Goal: Task Accomplishment & Management: Use online tool/utility

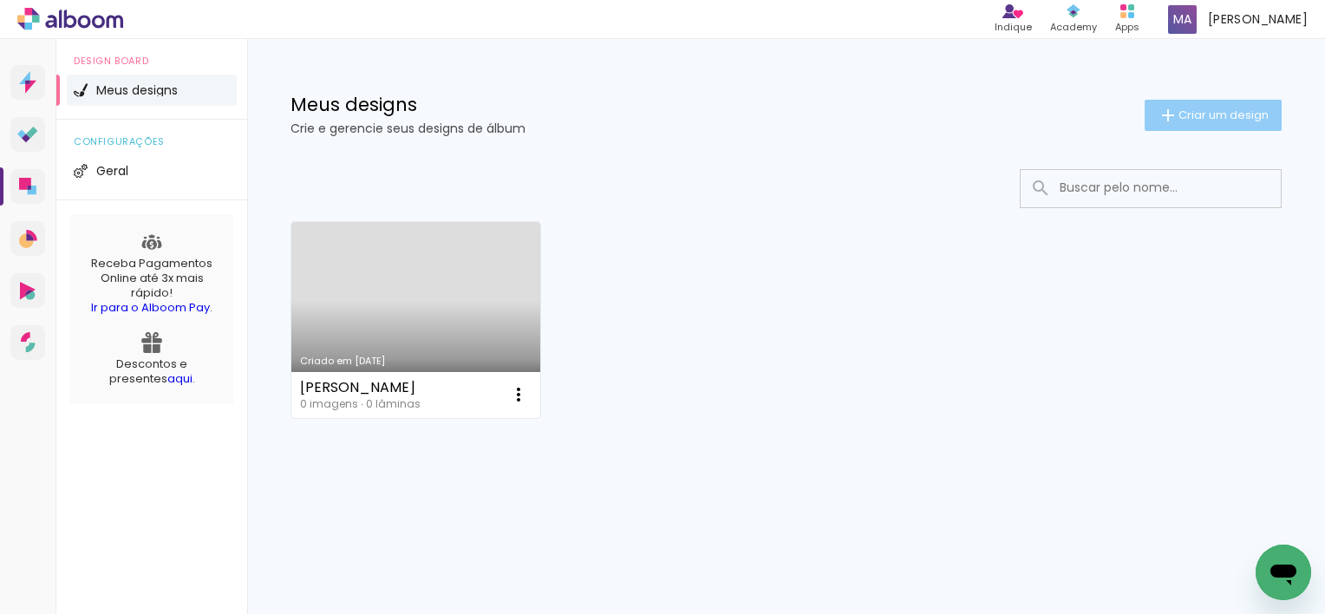
click at [1188, 114] on span "Criar um design" at bounding box center [1224, 114] width 90 height 11
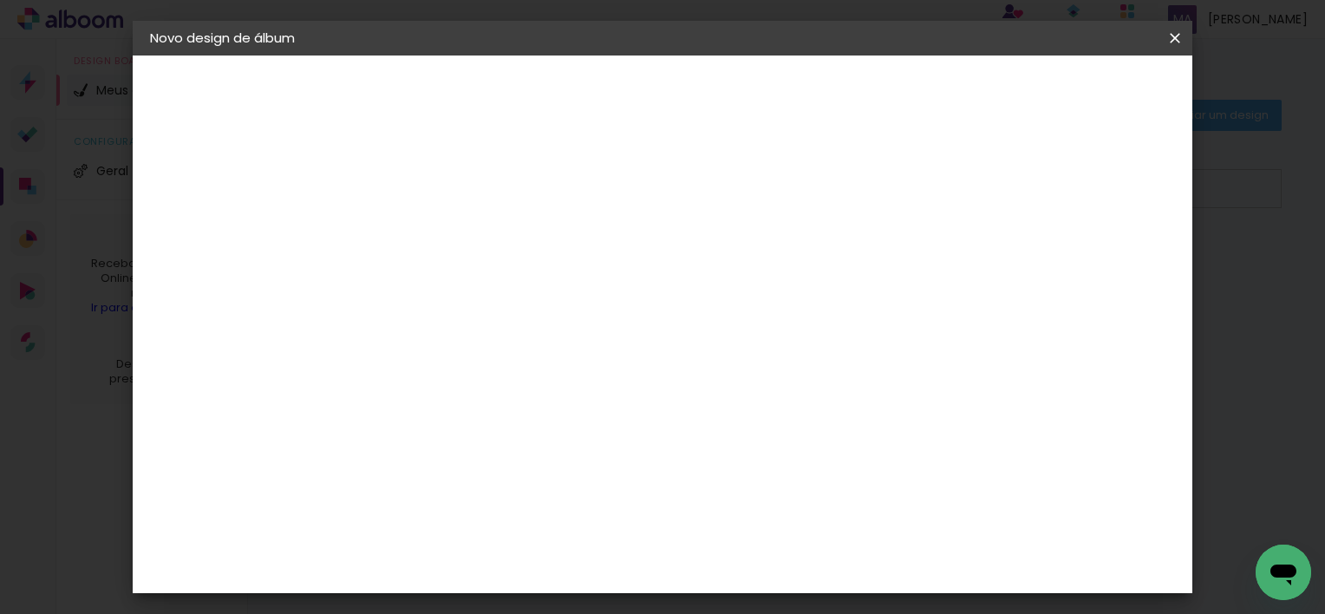
click at [434, 239] on input at bounding box center [434, 232] width 0 height 27
type input "Marcela 15 anos"
type paper-input "Marcela 15 anos"
click at [611, 98] on paper-button "Avançar" at bounding box center [568, 91] width 85 height 29
click at [565, 329] on input at bounding box center [477, 330] width 175 height 22
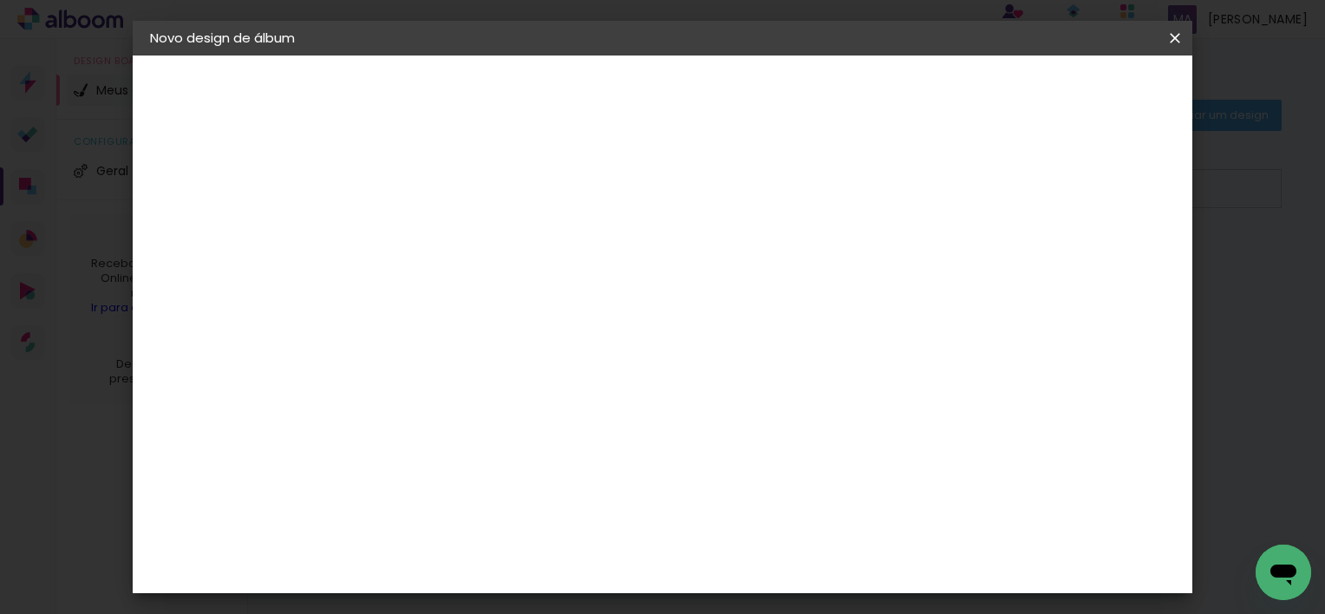
type input "m"
type input "mat"
type paper-input "mat"
click at [528, 395] on div "Matias Encadernações" at bounding box center [474, 396] width 107 height 28
click at [493, 391] on div "Matias Encadernações" at bounding box center [474, 396] width 107 height 28
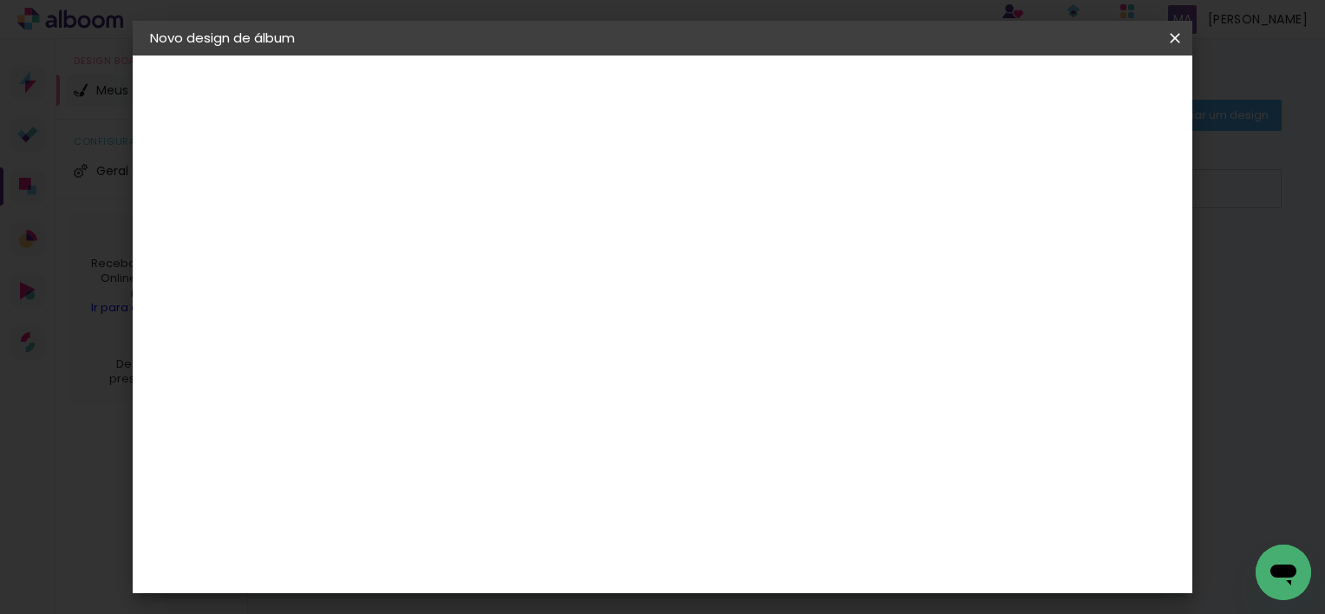
click at [489, 395] on div "Matias Encadernações" at bounding box center [474, 396] width 107 height 28
click at [738, 203] on div "Fornecedor Escolha um fornecedor ou avance com o tamanho livre. Voltar Avançar" at bounding box center [548, 129] width 380 height 147
click at [473, 329] on input "mat" at bounding box center [460, 330] width 141 height 22
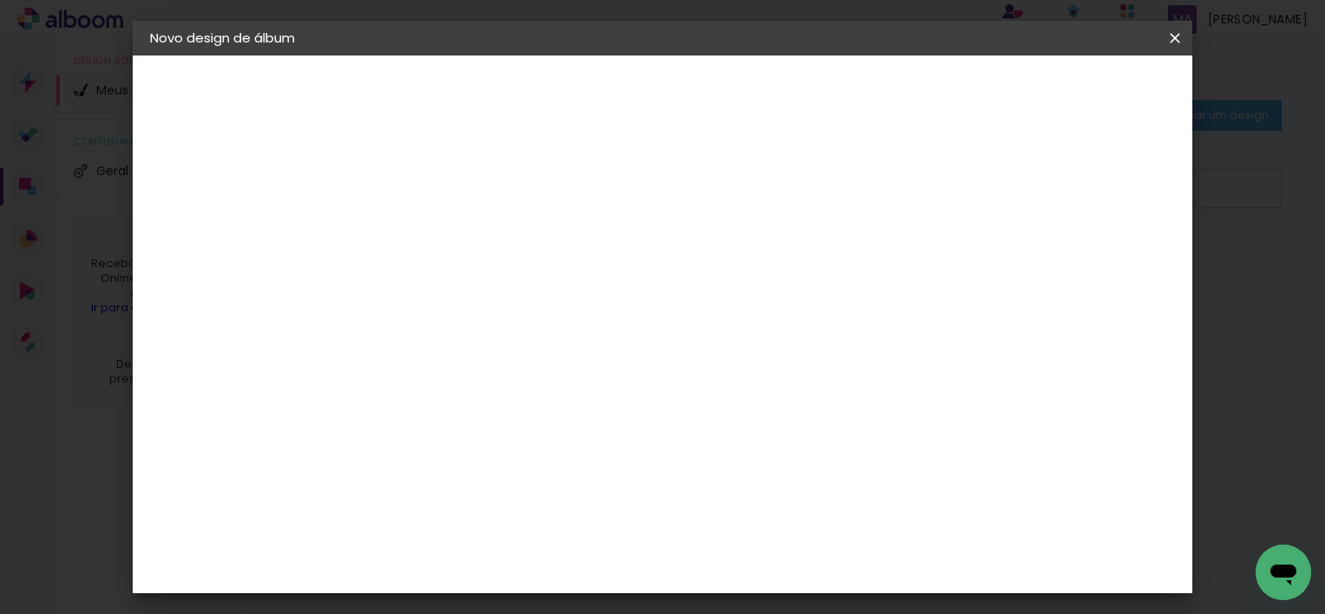
click at [452, 374] on paper-item "Matias Encadernações" at bounding box center [461, 395] width 154 height 45
click at [453, 373] on paper-item "Matias Encadernações" at bounding box center [461, 395] width 154 height 45
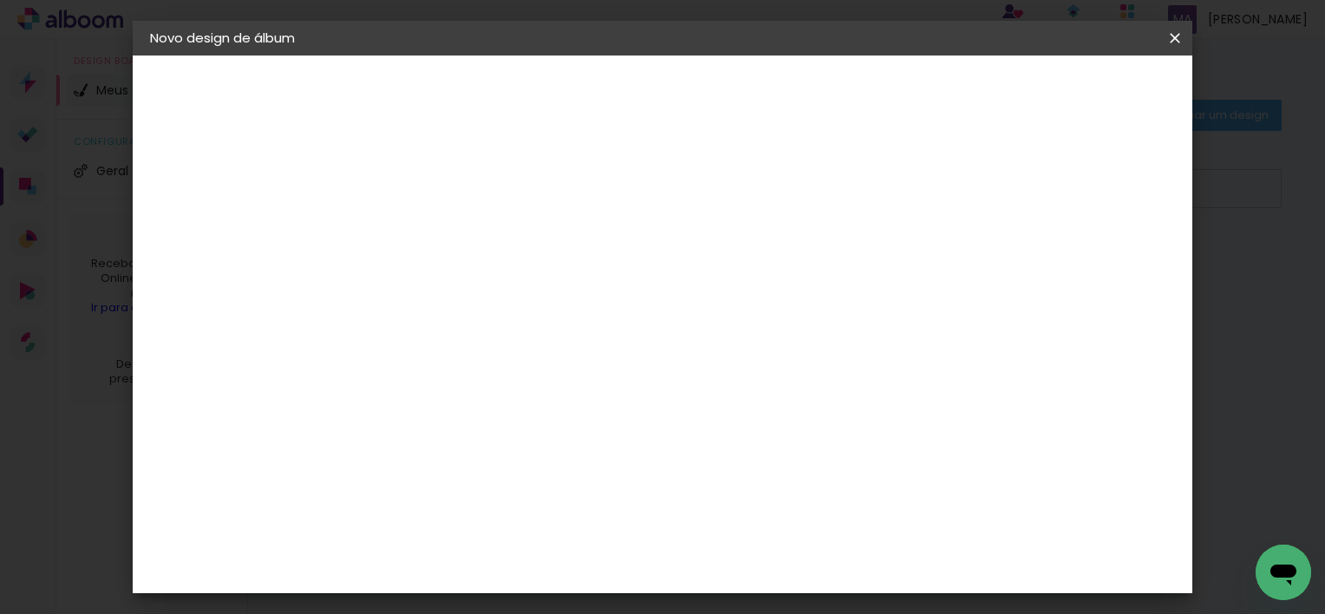
drag, startPoint x: 453, startPoint y: 373, endPoint x: 442, endPoint y: 435, distance: 63.3
click at [442, 435] on div "Matrix" at bounding box center [442, 441] width 42 height 14
click at [461, 389] on div "Matias Encadernações" at bounding box center [474, 396] width 107 height 28
click at [538, 382] on paper-item "Matias Encadernações" at bounding box center [461, 395] width 154 height 45
click at [712, 415] on album-spec-supplier-section at bounding box center [548, 315] width 328 height 295
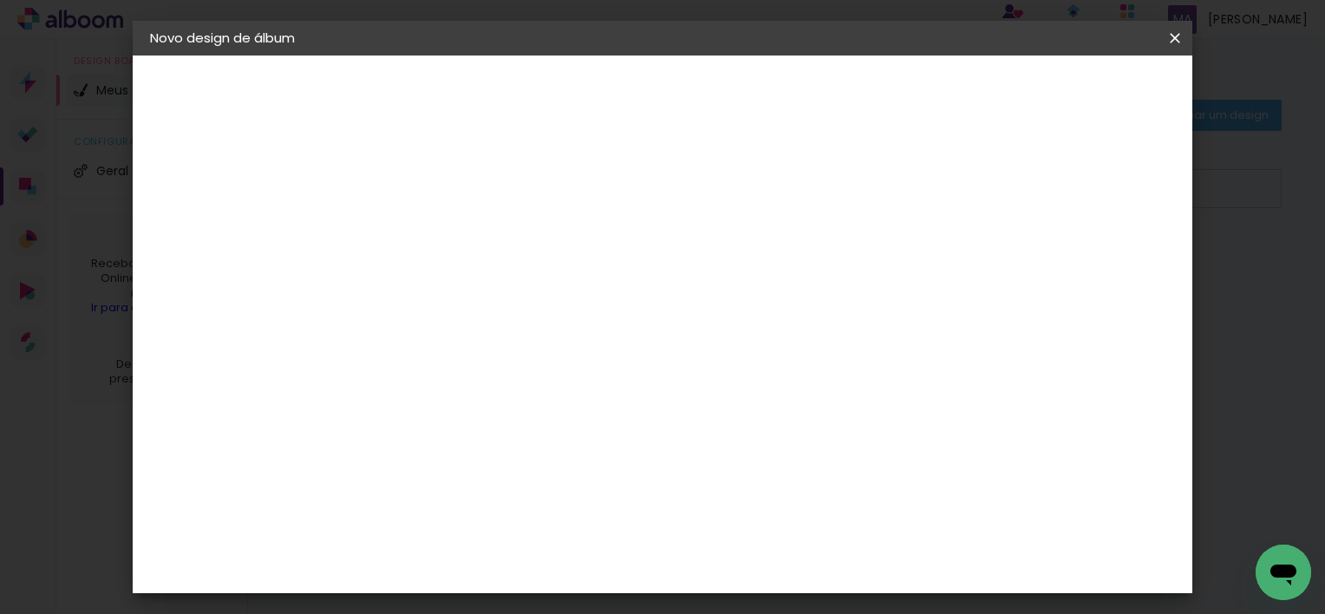
click at [538, 443] on paper-item "Matrix" at bounding box center [461, 440] width 154 height 38
click at [507, 403] on paper-item "Matias Encadernações" at bounding box center [461, 395] width 154 height 45
click at [0, 0] on slot "Tamanho Livre" at bounding box center [0, 0] width 0 height 0
click at [434, 330] on input "mat" at bounding box center [460, 330] width 141 height 22
type input "mati"
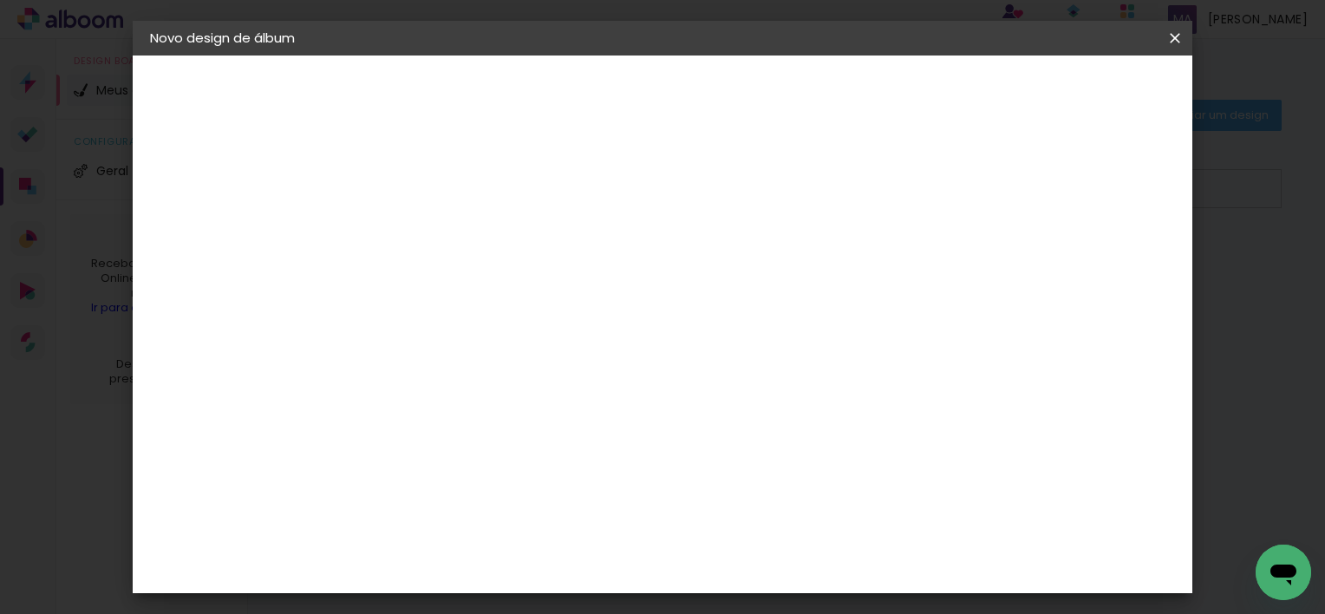
type paper-input "mati"
click at [468, 395] on div "Matias Encadernações" at bounding box center [474, 396] width 107 height 28
click at [518, 281] on input "Brasil" at bounding box center [453, 277] width 127 height 22
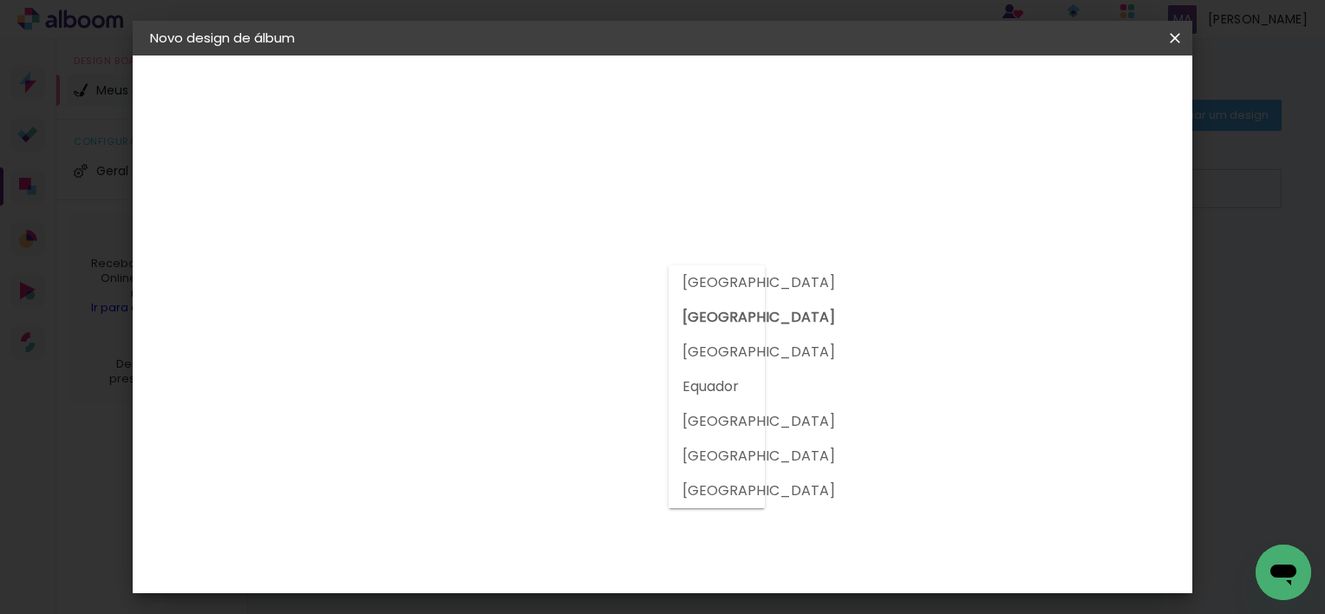
click at [0, 0] on slot "Brasil" at bounding box center [0, 0] width 0 height 0
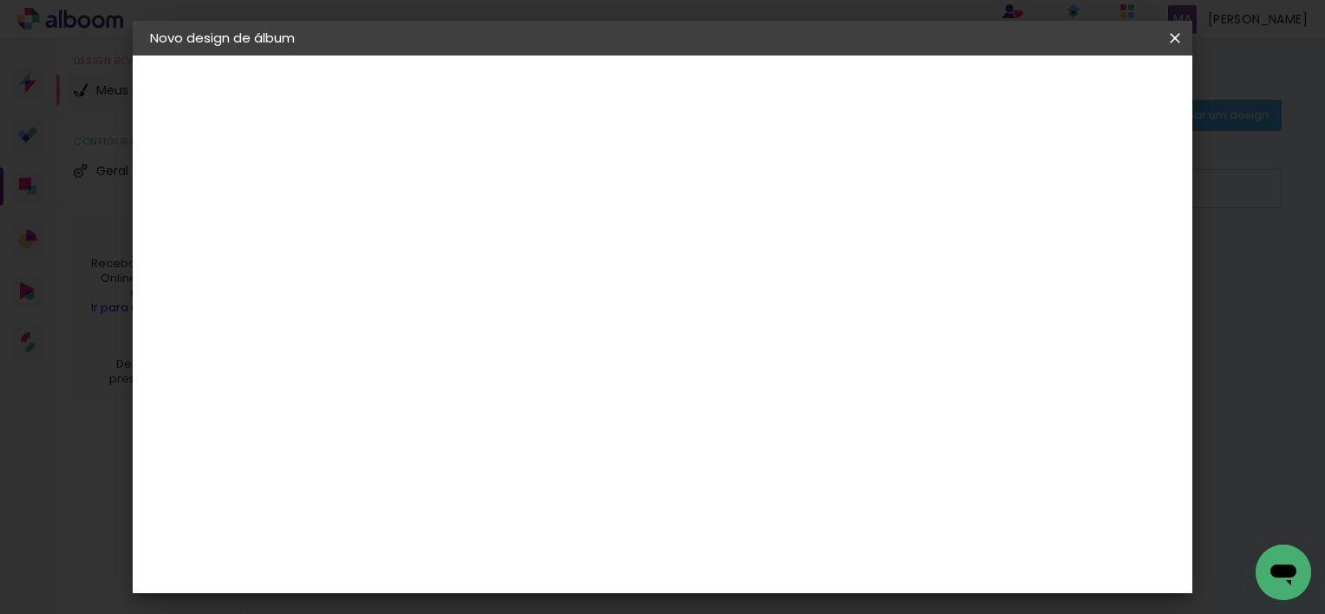
click at [519, 322] on input "mati" at bounding box center [460, 330] width 141 height 22
type input "matias"
type paper-input "matias"
click at [510, 389] on div "Matias Encadernações" at bounding box center [474, 396] width 107 height 28
click at [712, 261] on paper-item "Tamanho Livre" at bounding box center [635, 264] width 154 height 38
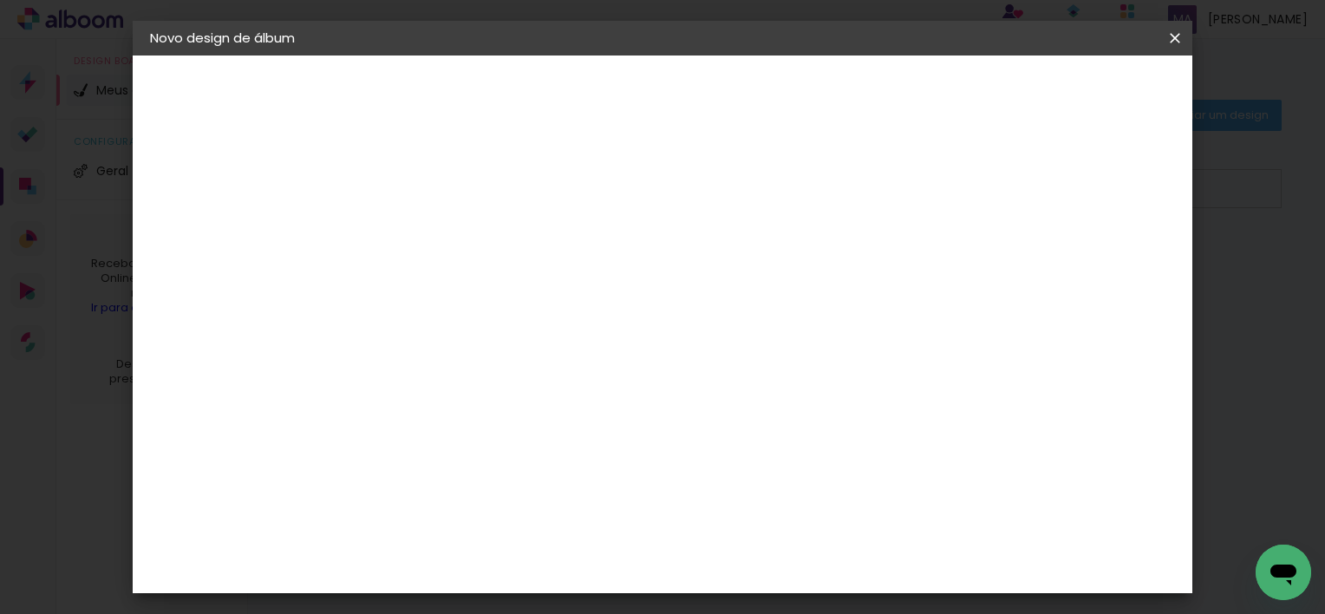
click at [703, 357] on div "Sugerir uma encadernadora" at bounding box center [650, 362] width 108 height 28
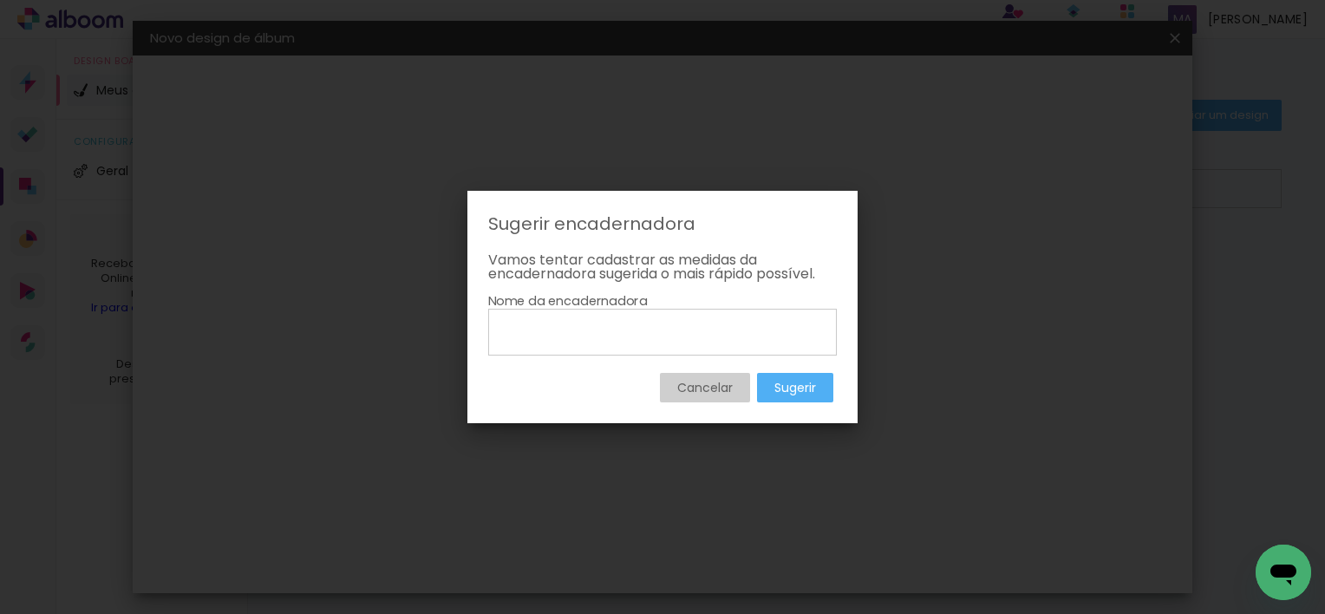
click at [0, 0] on slot "Cancelar" at bounding box center [0, 0] width 0 height 0
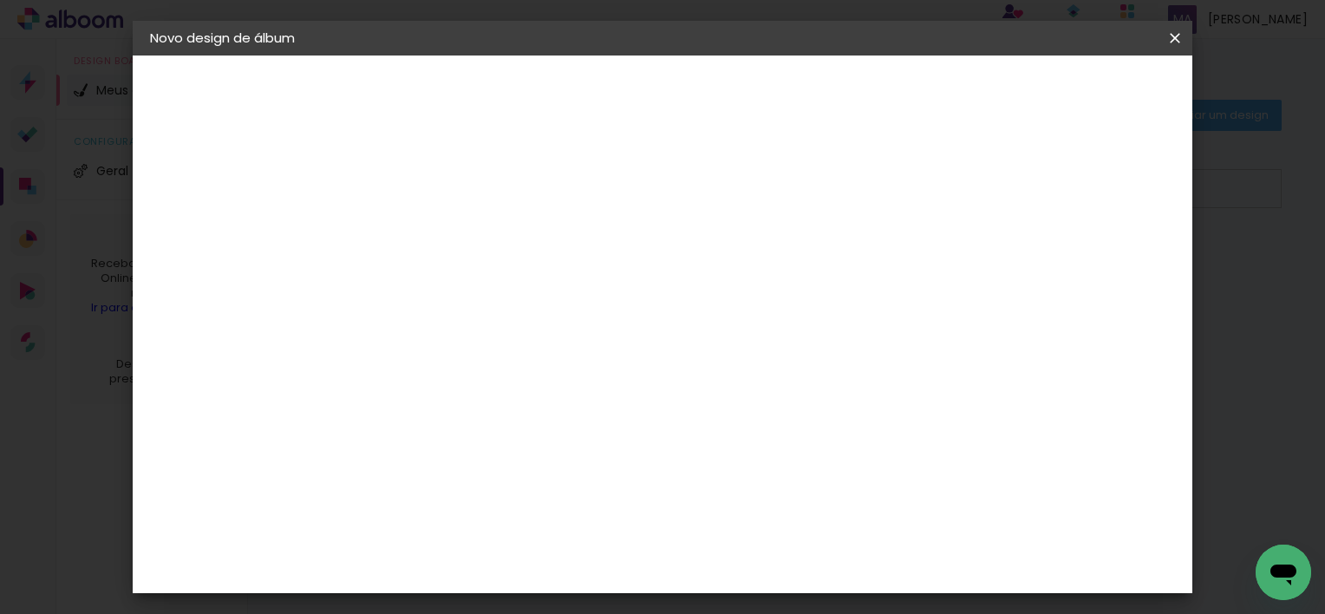
click at [0, 0] on slot "Tamanho Livre" at bounding box center [0, 0] width 0 height 0
click at [538, 180] on div "Encadernadora Argentina Brasil Bolívia Equador Portugal Peru Uruguai M Matias E…" at bounding box center [461, 294] width 154 height 253
click at [424, 385] on div "Matias Encadernações" at bounding box center [474, 396] width 107 height 28
drag, startPoint x: 471, startPoint y: 321, endPoint x: 346, endPoint y: 325, distance: 125.0
click at [347, 56] on quentale-album-spec "Iniciar design Iniciar design" at bounding box center [663, 56] width 1060 height 0
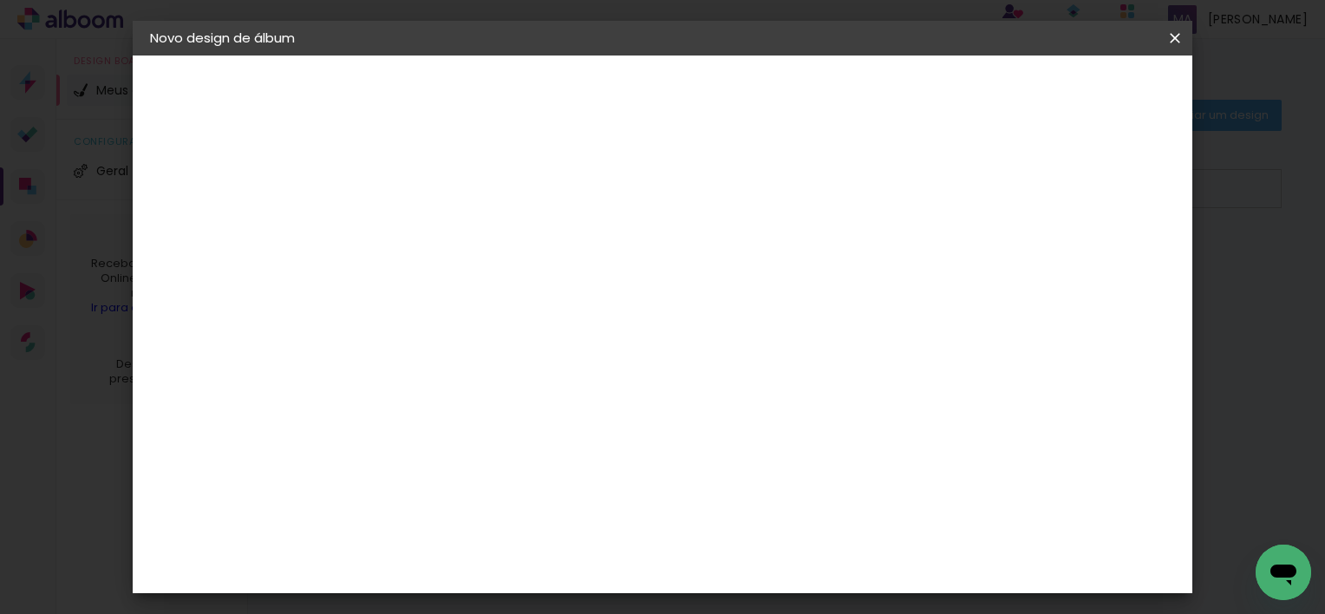
type input "mat"
type paper-input "mat"
click at [473, 389] on div "Matias Encadernações" at bounding box center [474, 396] width 107 height 28
click at [468, 333] on input "mat" at bounding box center [460, 330] width 141 height 22
type input "matias"
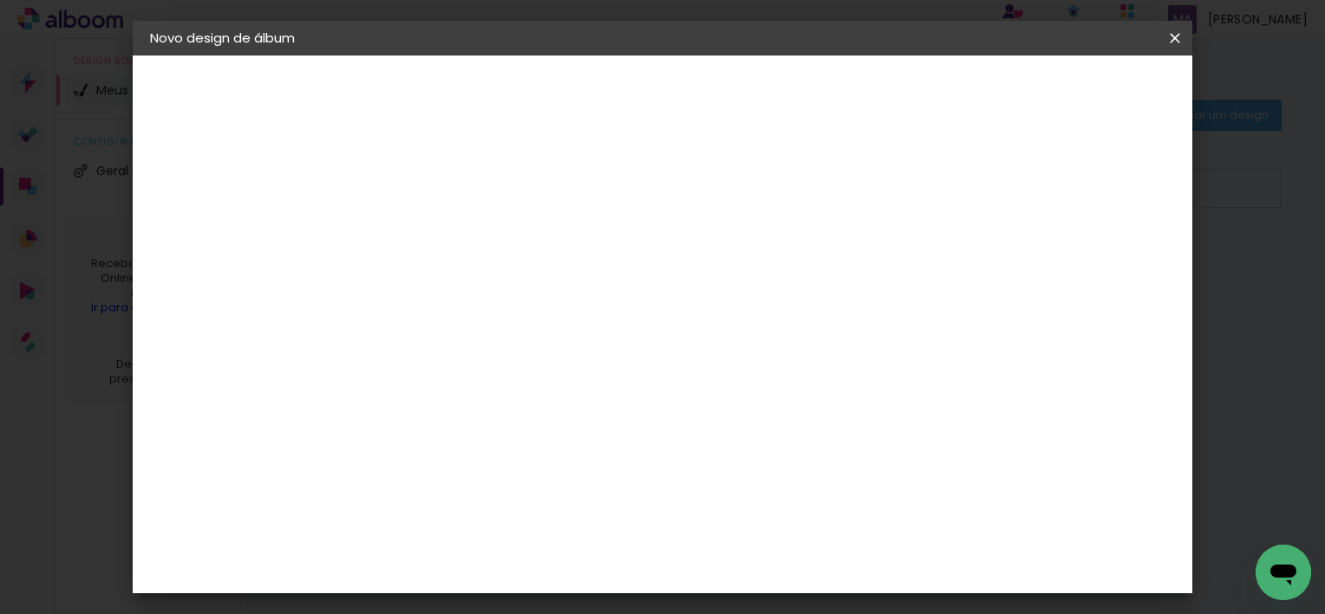
type paper-input "matias"
click at [482, 390] on div "Matias Encadernações" at bounding box center [474, 396] width 107 height 28
drag, startPoint x: 482, startPoint y: 390, endPoint x: 607, endPoint y: 319, distance: 143.7
click at [532, 319] on input "matias" at bounding box center [460, 330] width 141 height 22
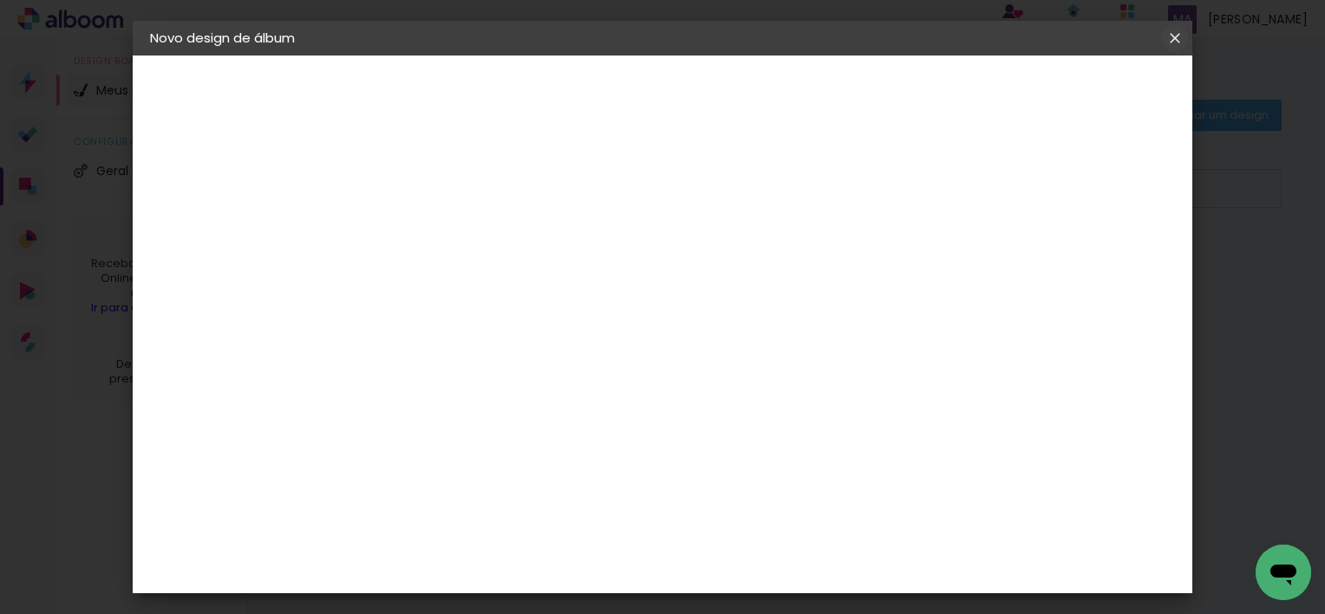
click at [1177, 41] on iron-icon at bounding box center [1175, 37] width 21 height 17
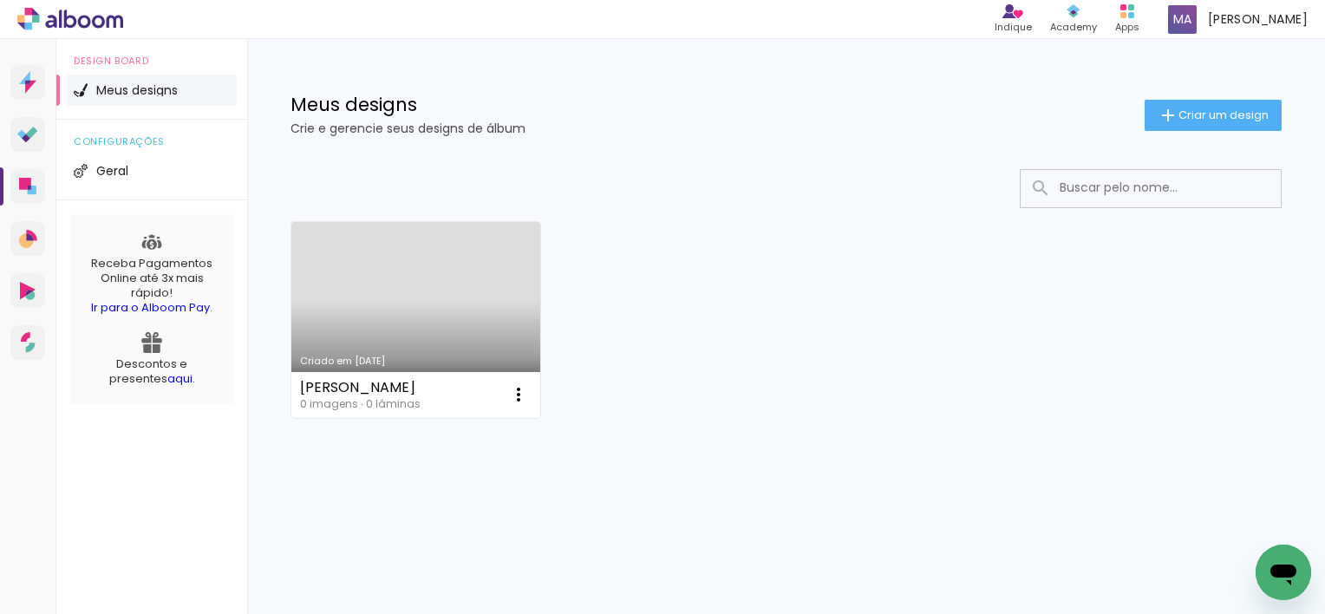
click at [118, 94] on span "Meus designs" at bounding box center [137, 90] width 82 height 12
